Goal: Transaction & Acquisition: Purchase product/service

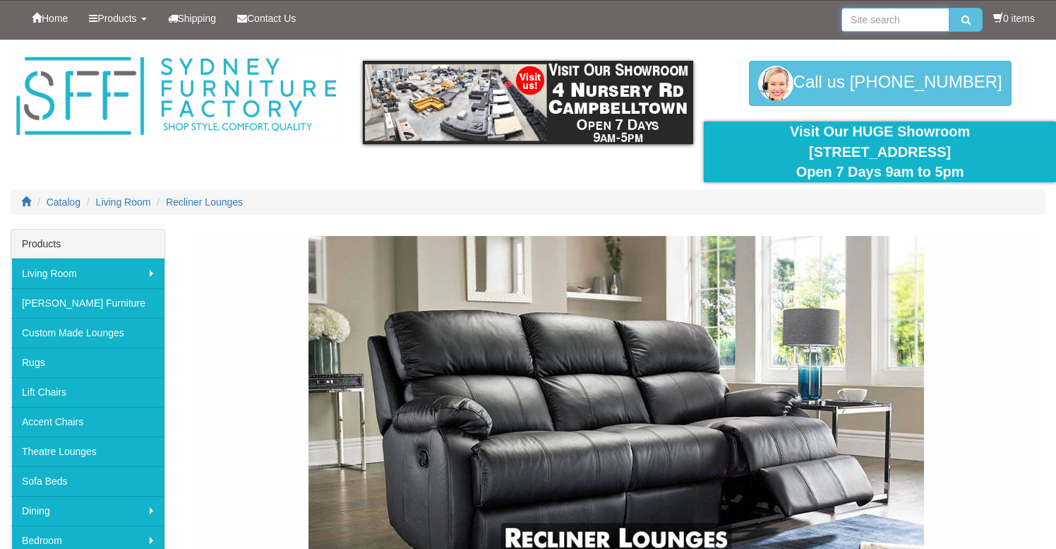
click at [902, 22] on input "search" at bounding box center [896, 20] width 108 height 24
type input "electric recliner"
click at [950, 8] on button "submit" at bounding box center [966, 20] width 33 height 24
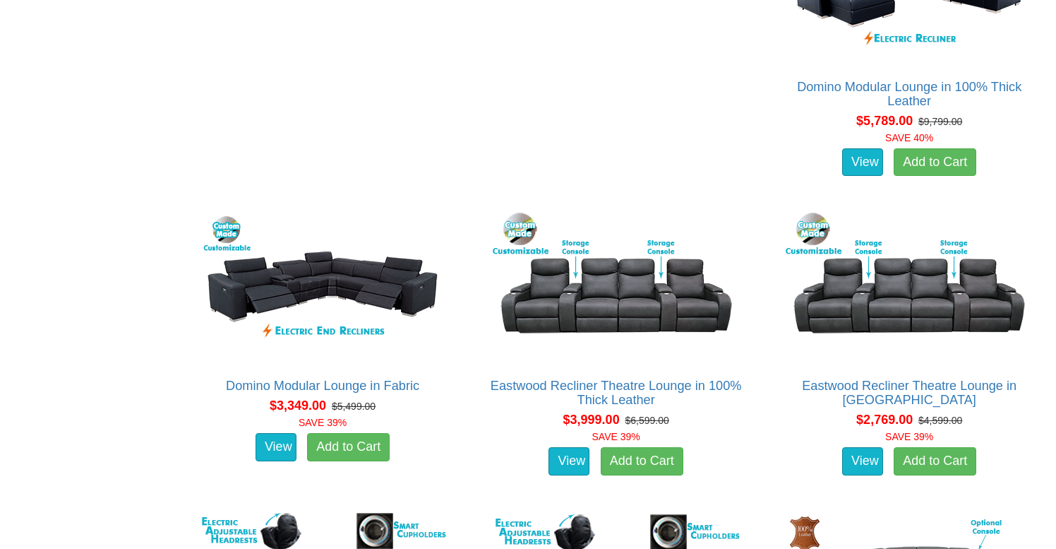
scroll to position [4633, 0]
